Goal: Task Accomplishment & Management: Use online tool/utility

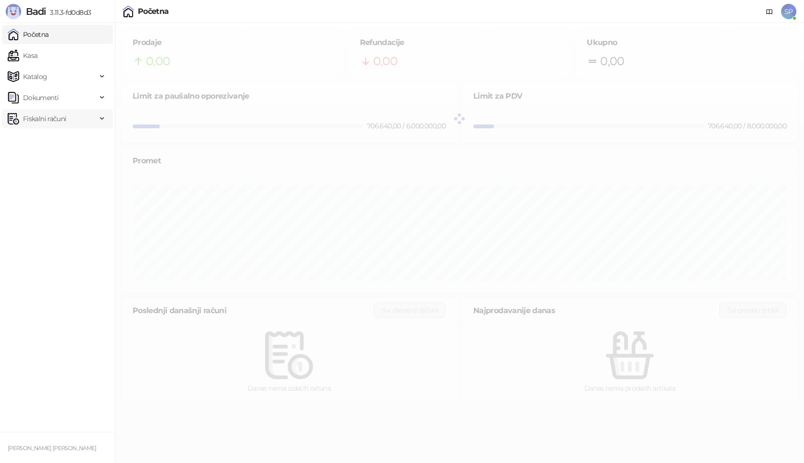
click at [51, 122] on span "Fiskalni računi" at bounding box center [44, 118] width 43 height 19
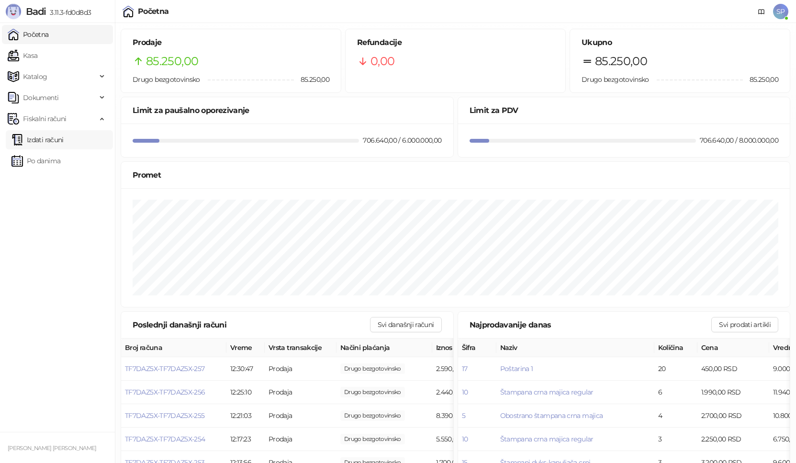
click at [58, 143] on link "Izdati računi" at bounding box center [37, 139] width 52 height 19
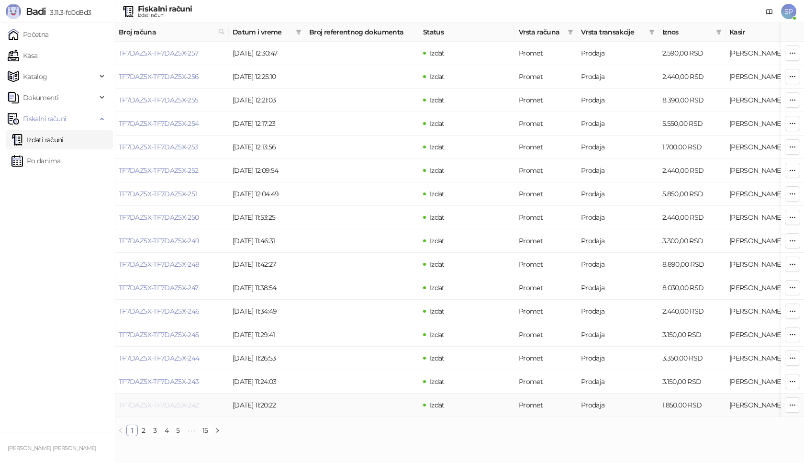
click at [161, 403] on link "TF7DAZ5X-TF7DAZ5X-242" at bounding box center [159, 405] width 80 height 9
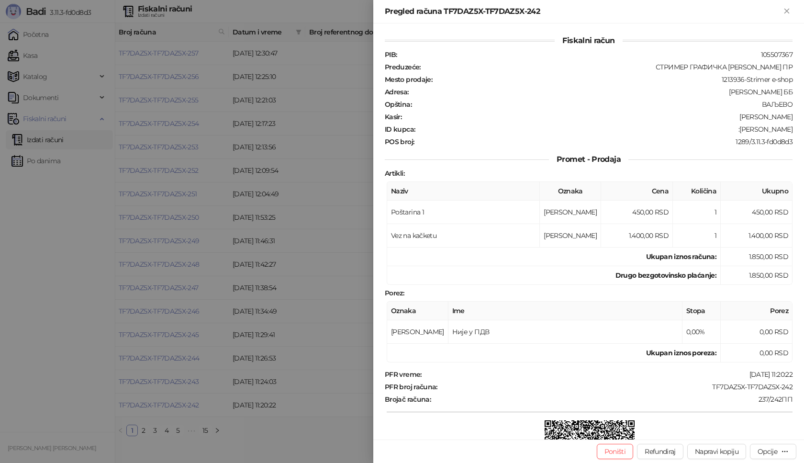
scroll to position [115, 0]
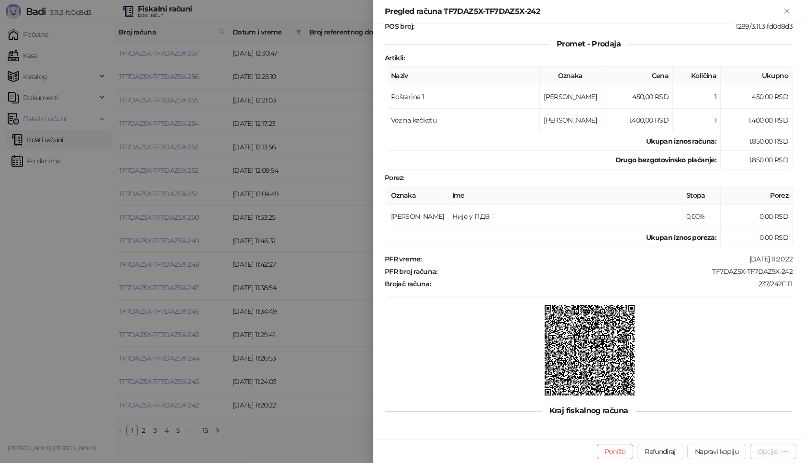
click at [768, 451] on div "Opcije" at bounding box center [768, 451] width 20 height 9
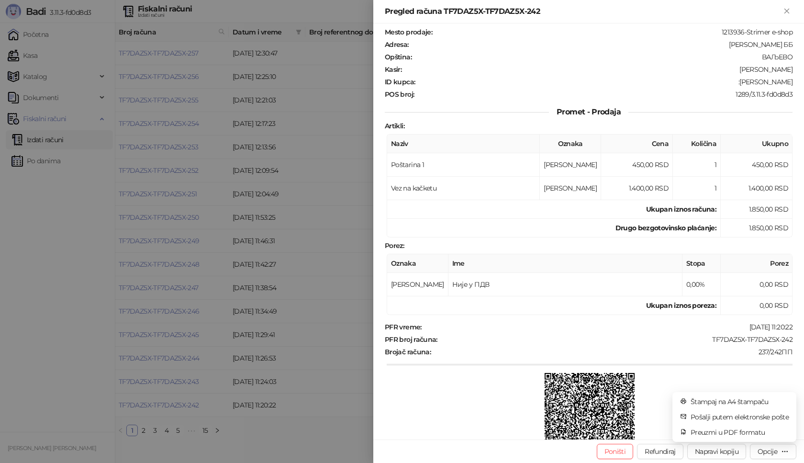
scroll to position [0, 0]
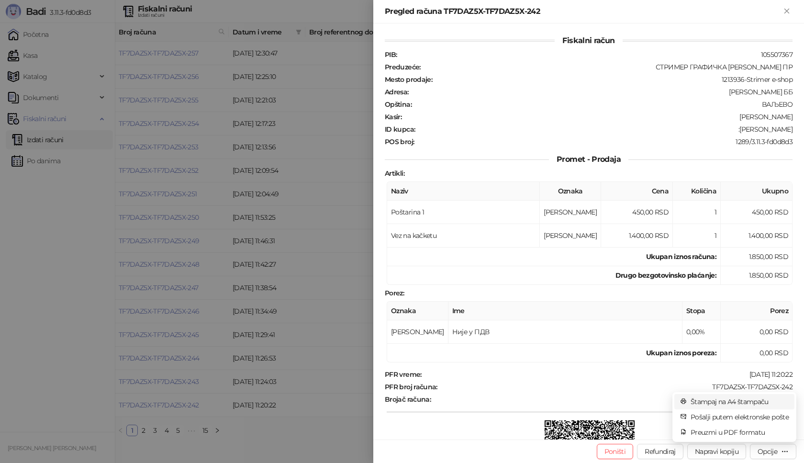
click at [716, 399] on span "Štampaj na A4 štampaču" at bounding box center [740, 401] width 98 height 11
